Goal: Task Accomplishment & Management: Manage account settings

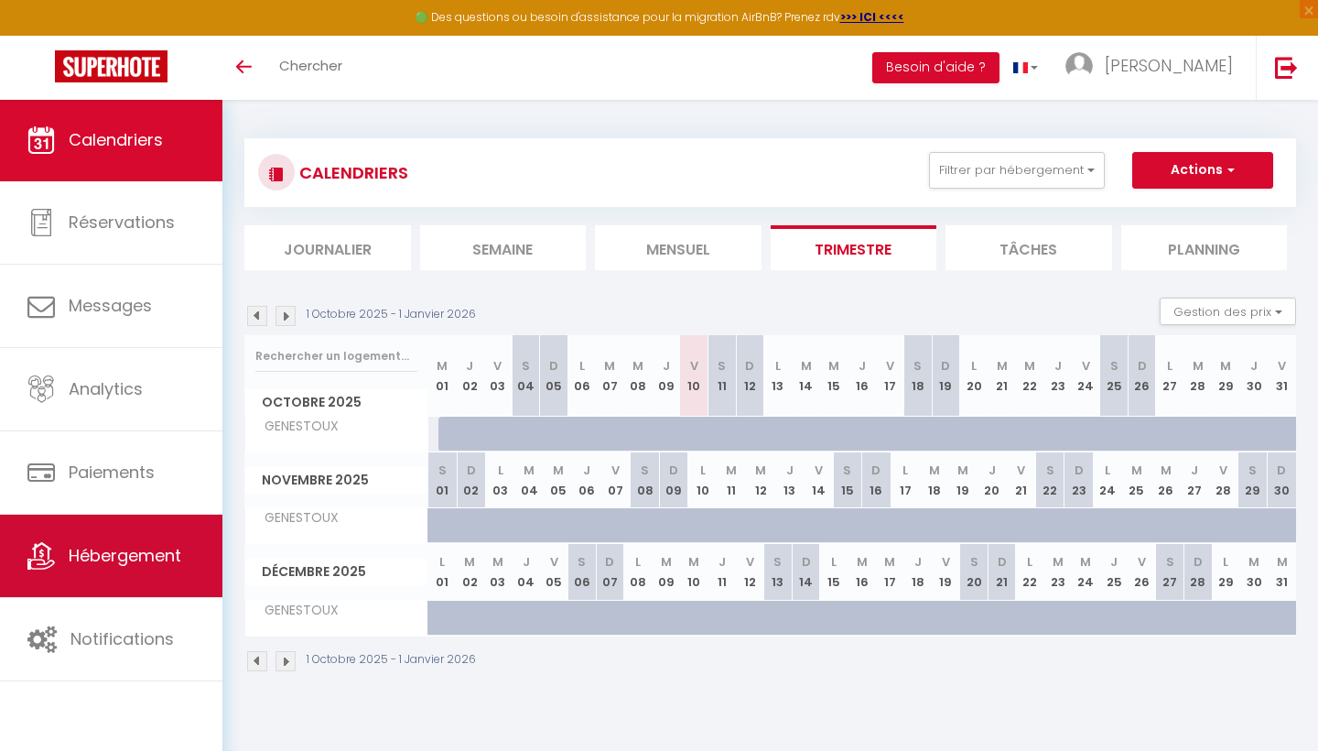
click at [124, 552] on span "Hébergement" at bounding box center [125, 555] width 113 height 23
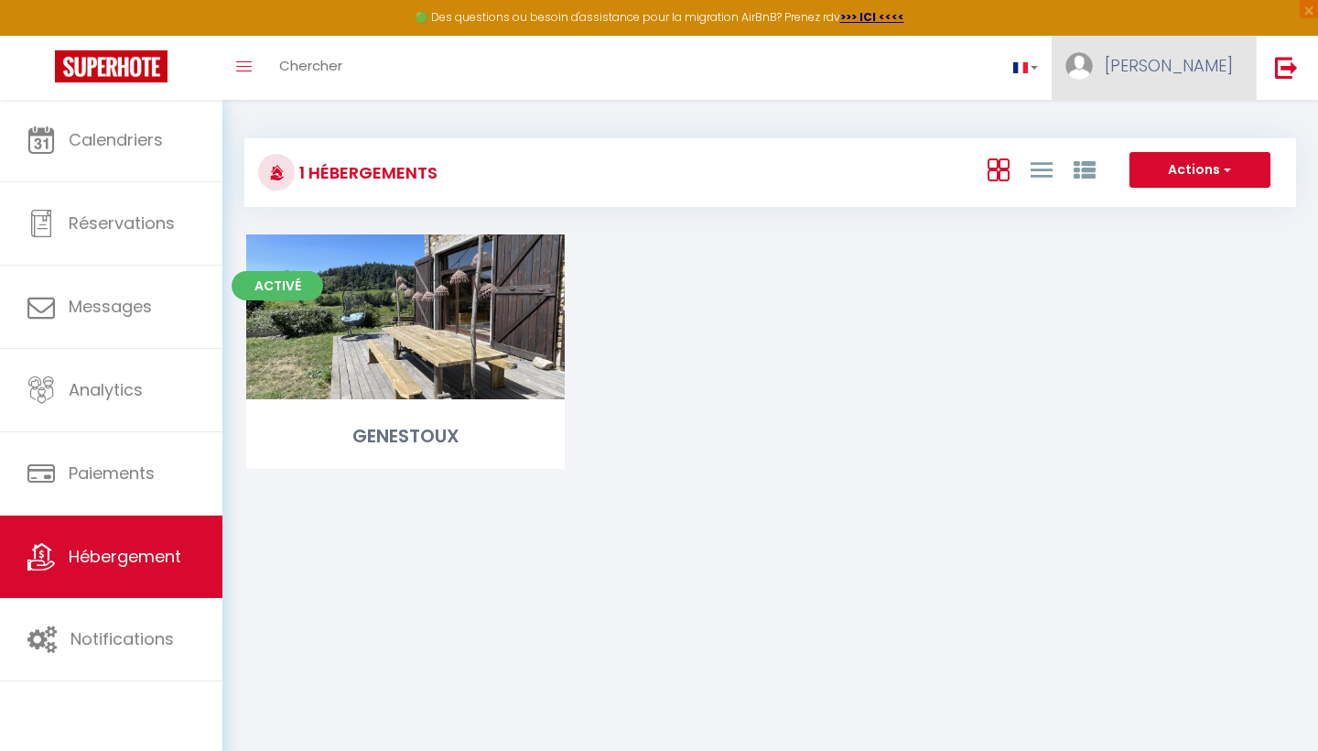
click at [1163, 77] on link "[PERSON_NAME]" at bounding box center [1154, 68] width 204 height 64
click at [1203, 129] on link "Paramètres" at bounding box center [1182, 127] width 135 height 31
select select
select select "28"
select select "fr"
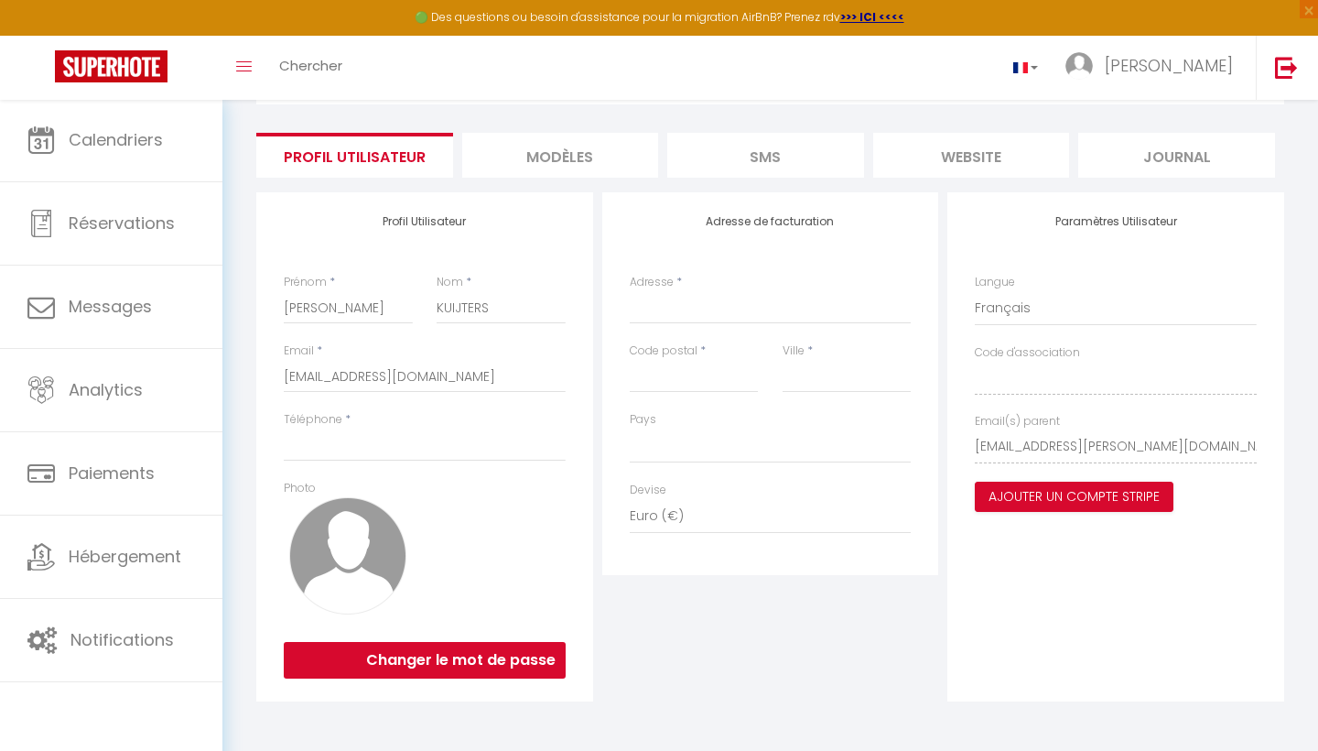
scroll to position [103, 0]
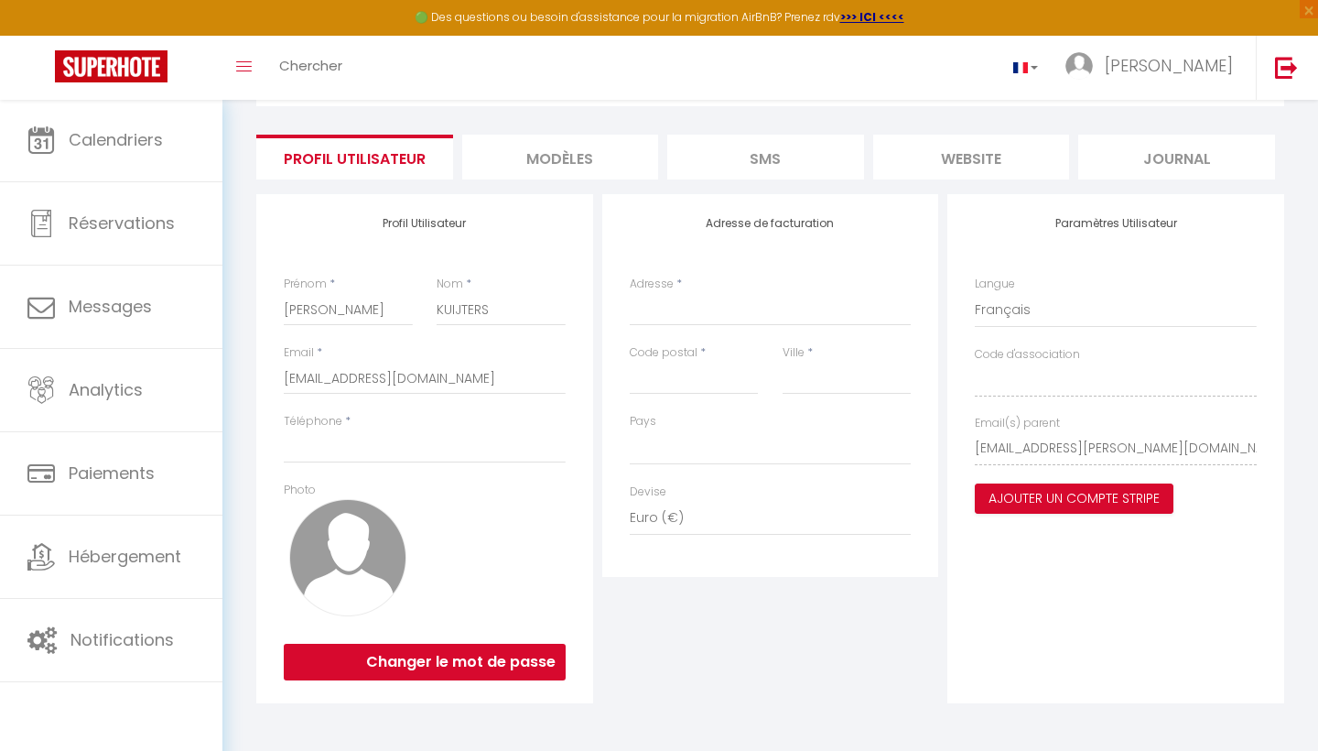
click at [546, 156] on li "MODÈLES" at bounding box center [560, 157] width 197 height 45
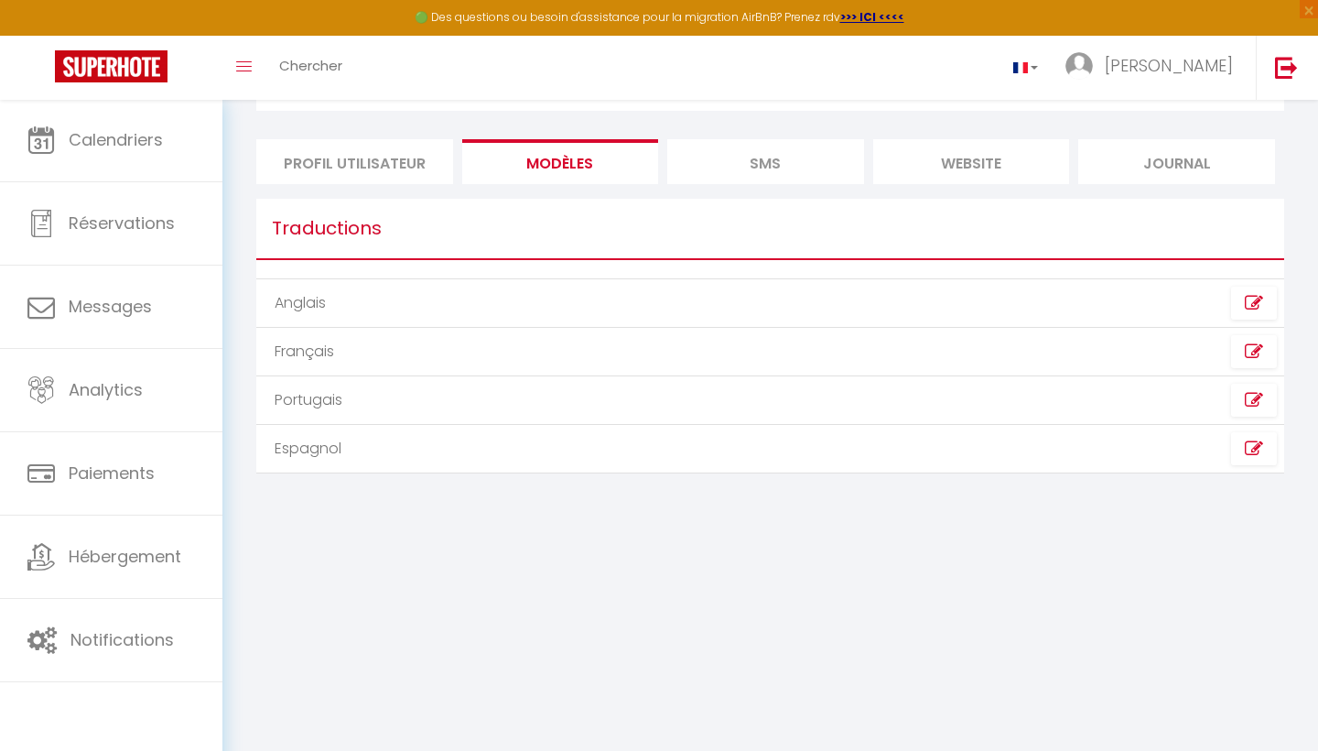
click at [731, 167] on li "SMS" at bounding box center [765, 161] width 197 height 45
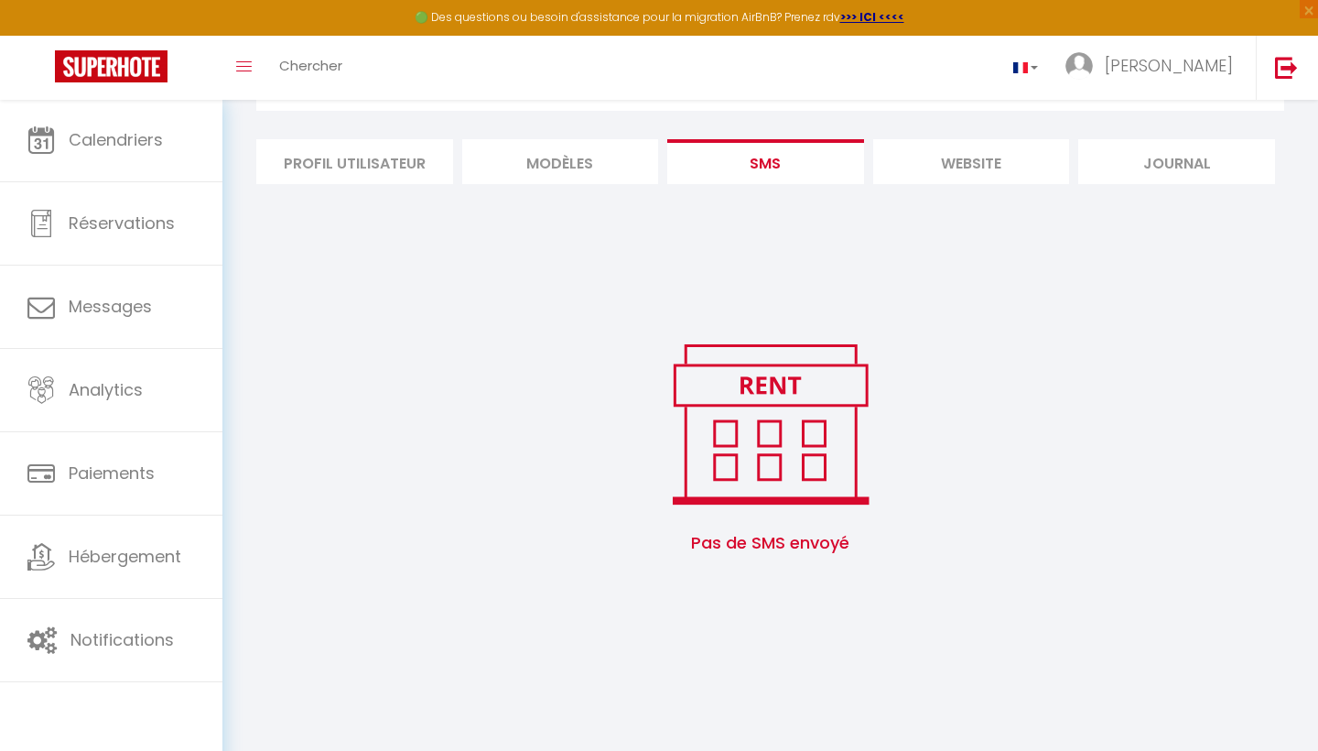
click at [355, 159] on li "Profil Utilisateur" at bounding box center [354, 161] width 197 height 45
select select
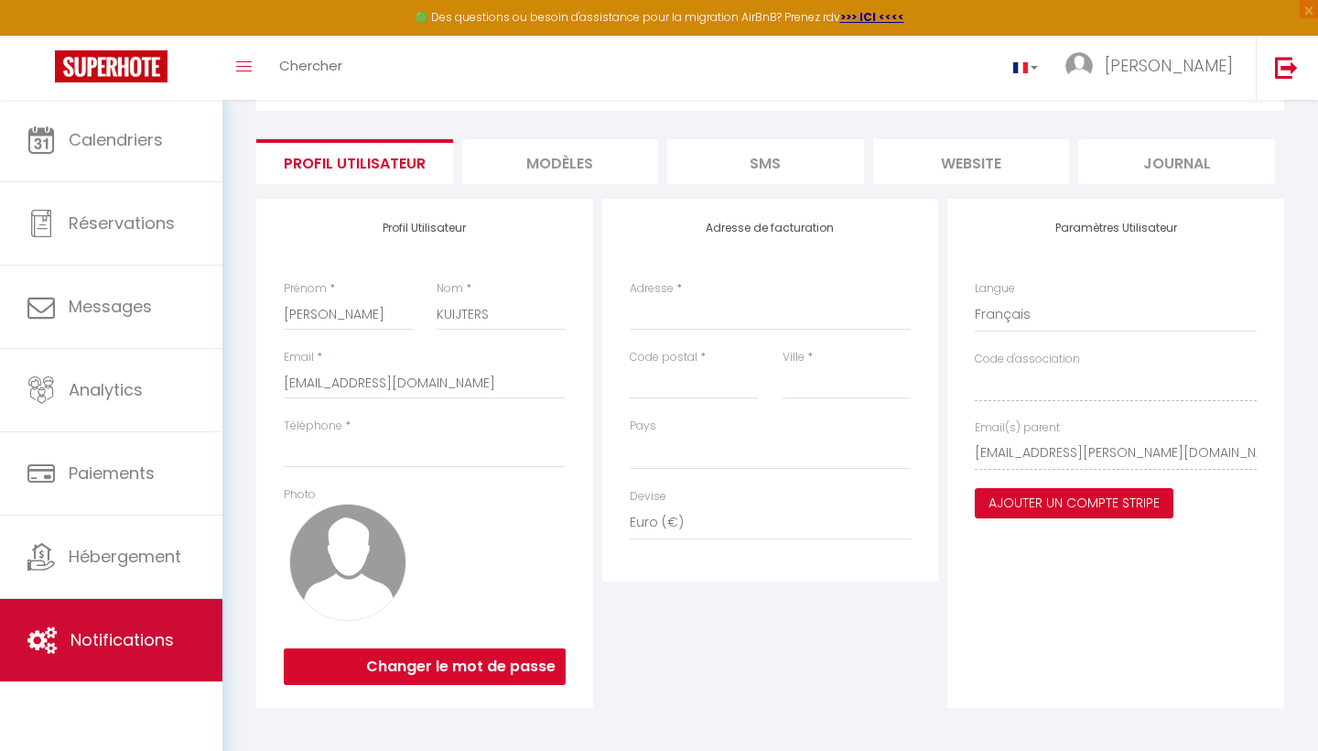
click at [142, 633] on span "Notifications" at bounding box center [121, 639] width 103 height 23
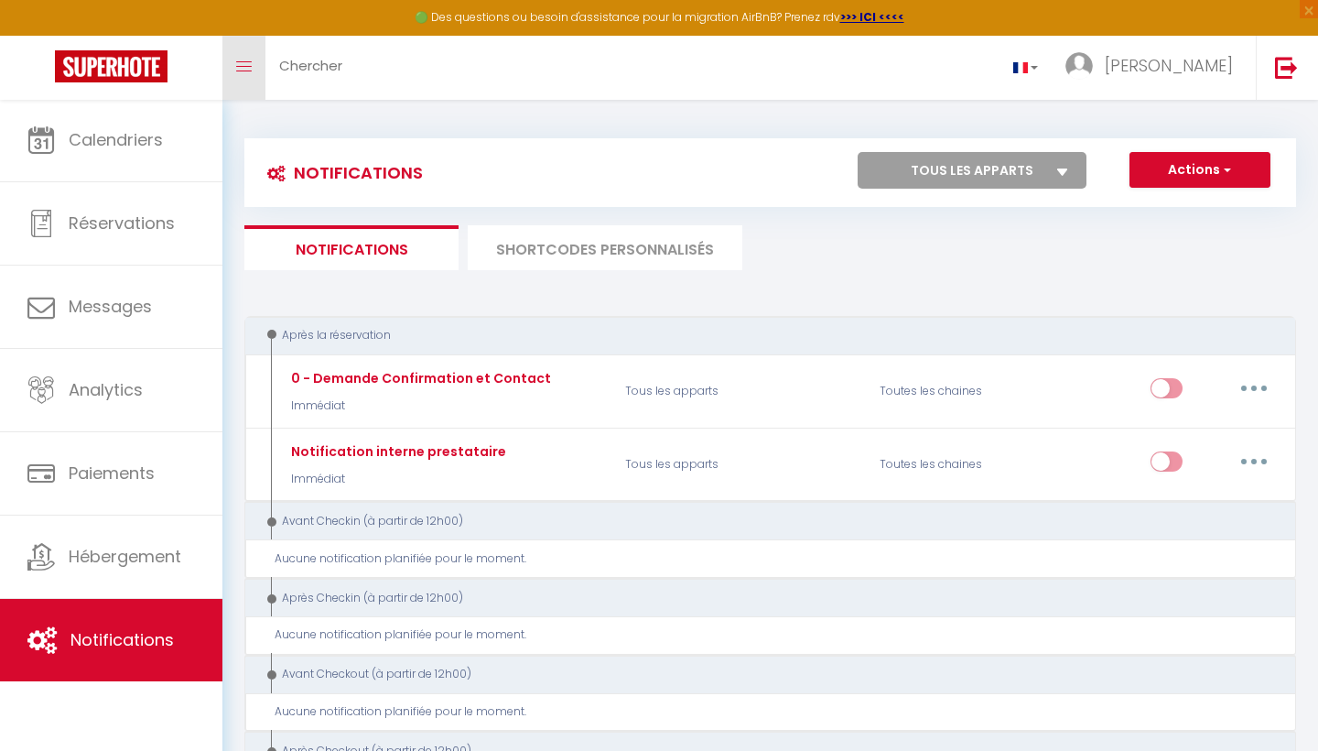
click at [242, 67] on icon "Toggle menubar" at bounding box center [244, 66] width 16 height 11
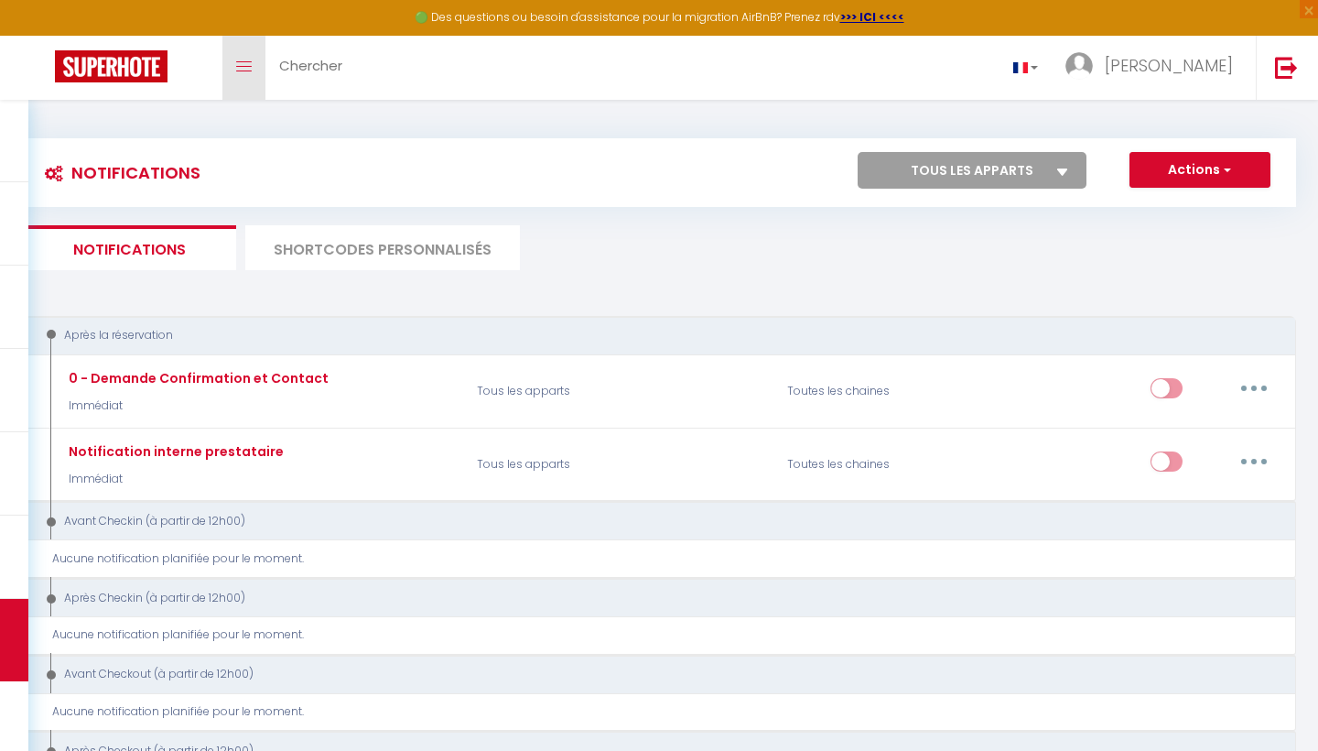
click at [242, 67] on icon "Toggle menubar" at bounding box center [244, 66] width 16 height 11
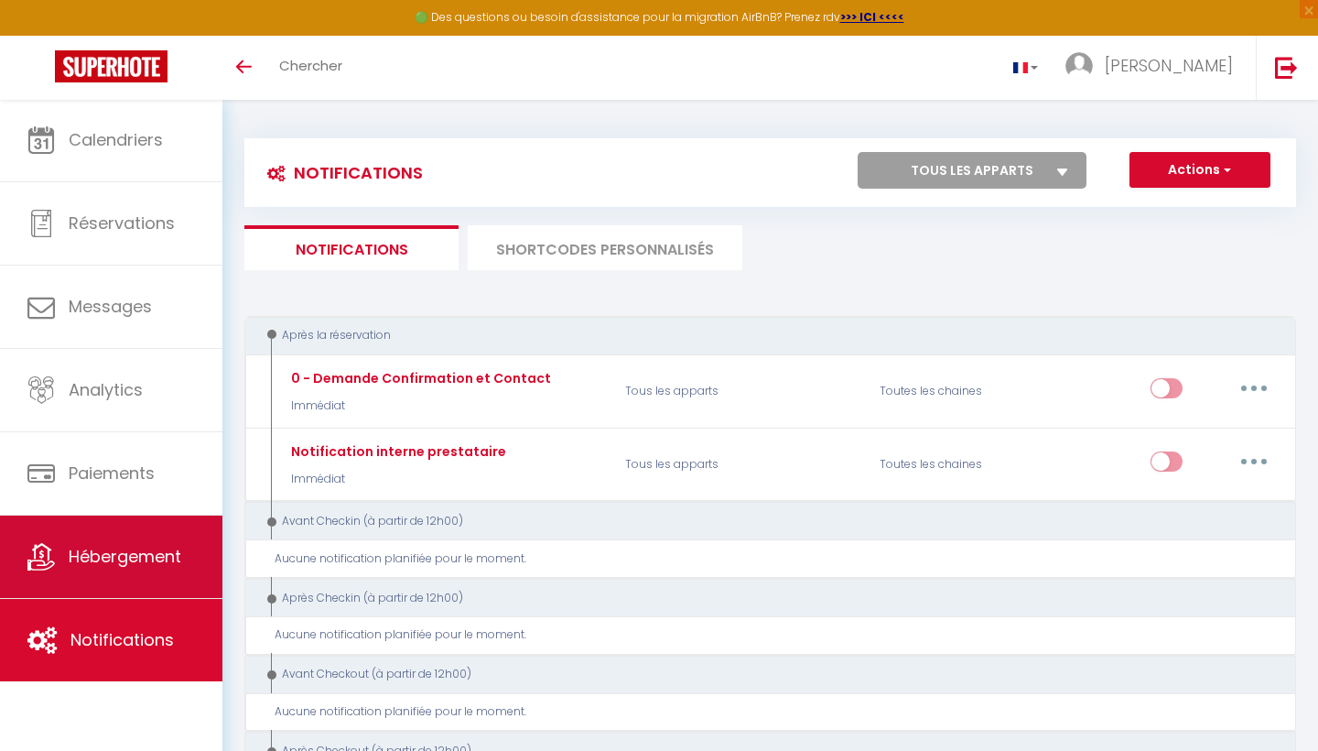
click at [127, 547] on span "Hébergement" at bounding box center [125, 556] width 113 height 23
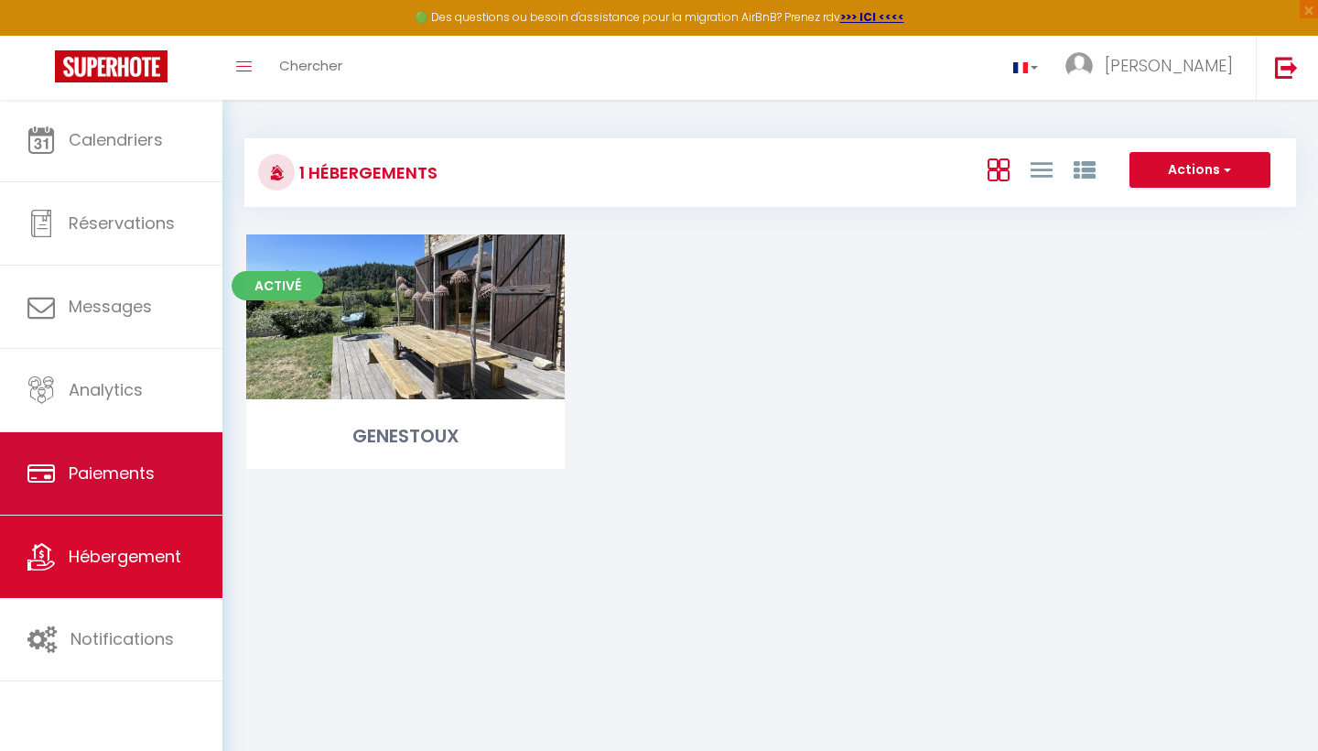
click at [106, 475] on span "Paiements" at bounding box center [112, 472] width 86 height 23
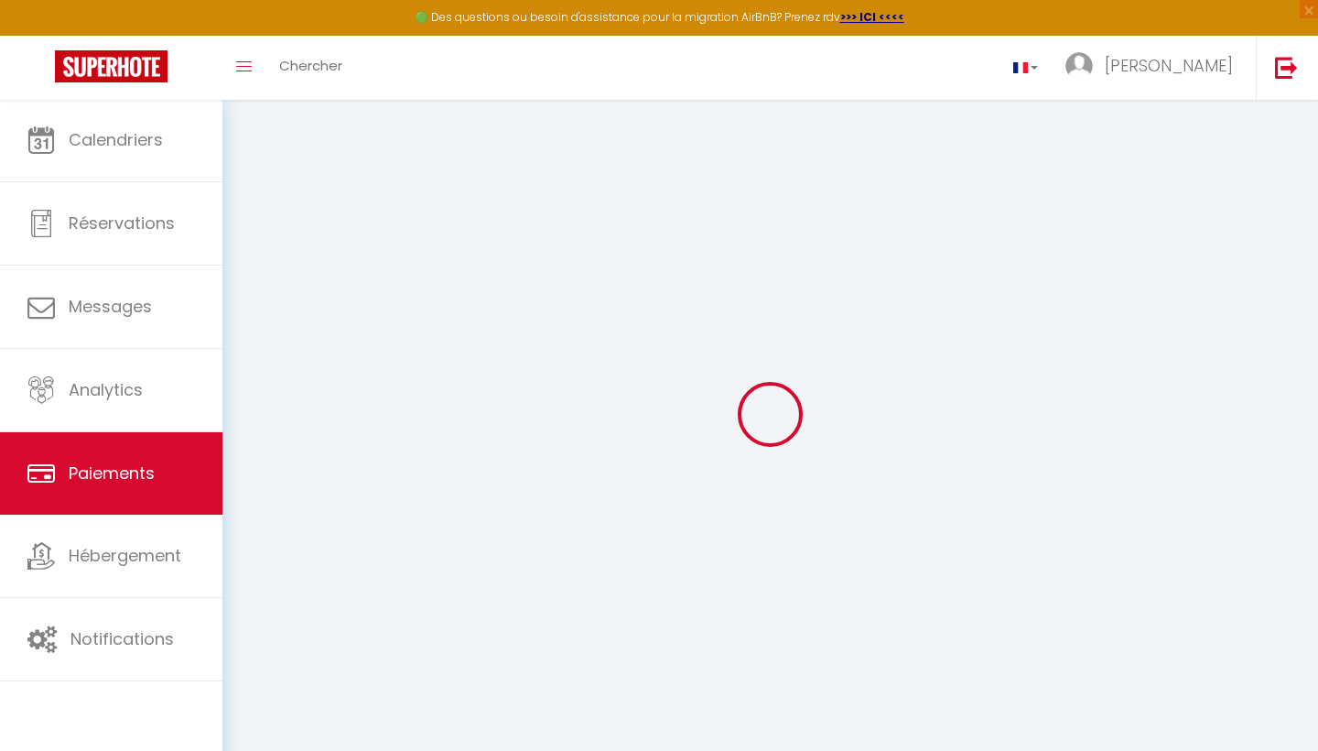
select select "2"
